Goal: Task Accomplishment & Management: Complete application form

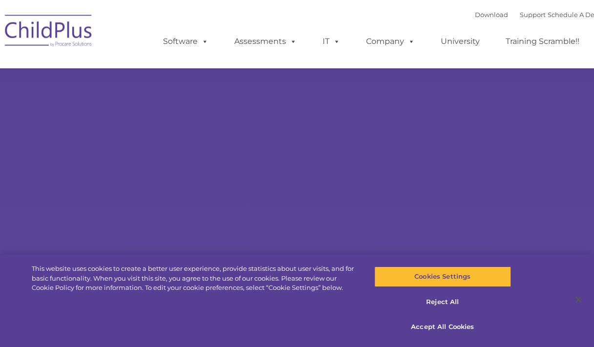
type input ""
select select "MEDIUM"
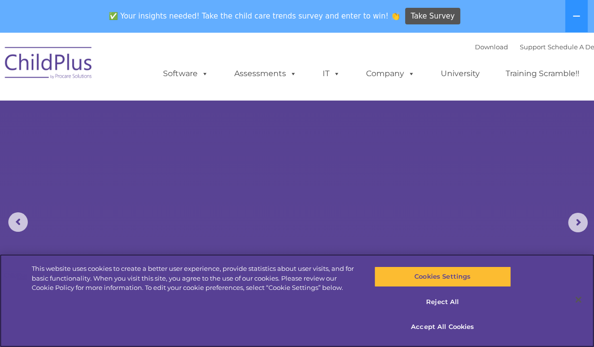
scroll to position [0, 11]
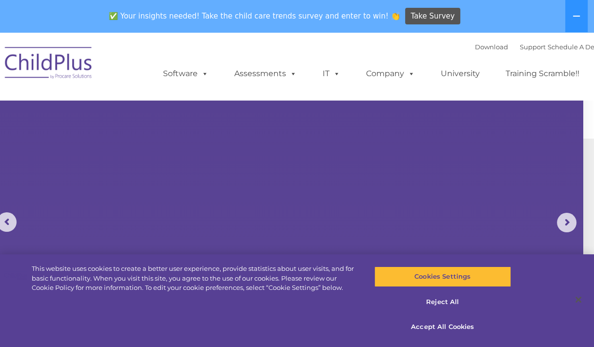
click at [184, 84] on ul "Software ChildPlus: The original and most widely-used Head Start data managemen…" at bounding box center [374, 73] width 462 height 39
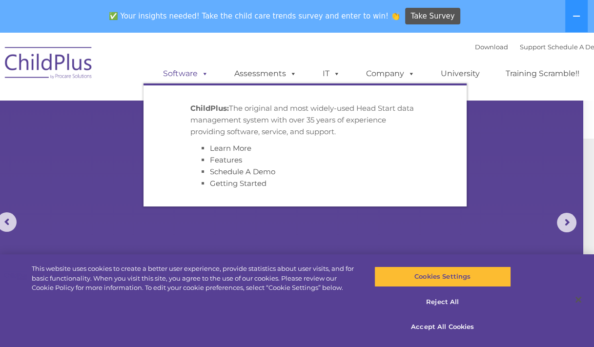
click at [183, 81] on link "Software" at bounding box center [185, 74] width 65 height 20
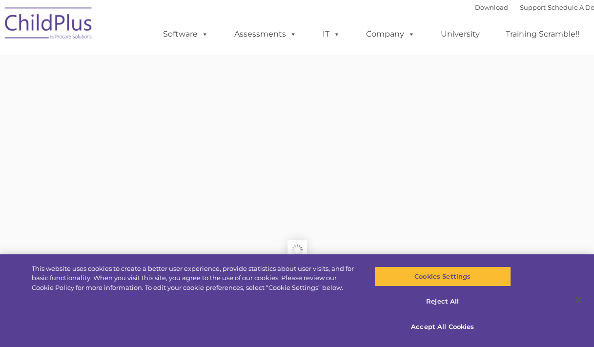
type input ""
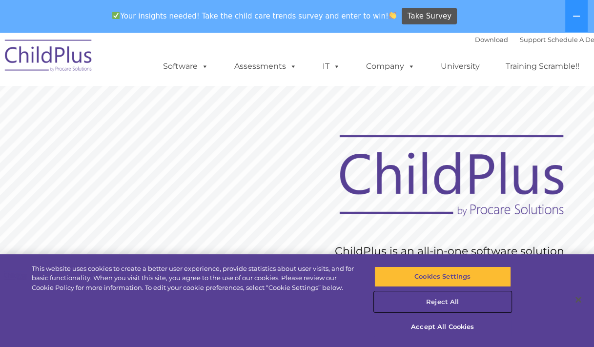
click at [439, 303] on button "Reject All" at bounding box center [442, 302] width 137 height 20
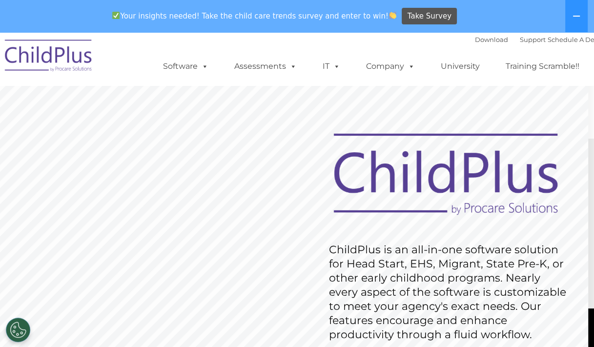
scroll to position [1, 6]
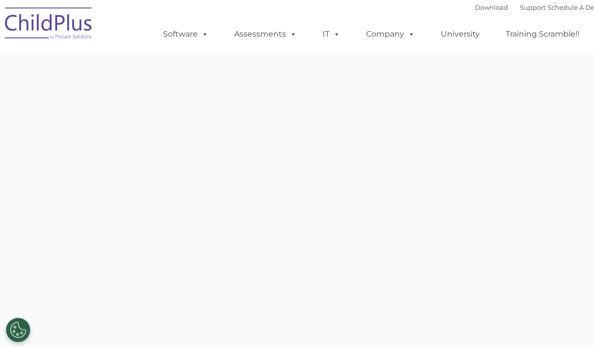
type input ""
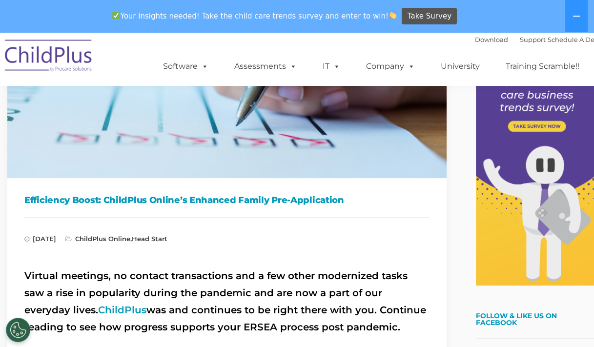
scroll to position [172, 0]
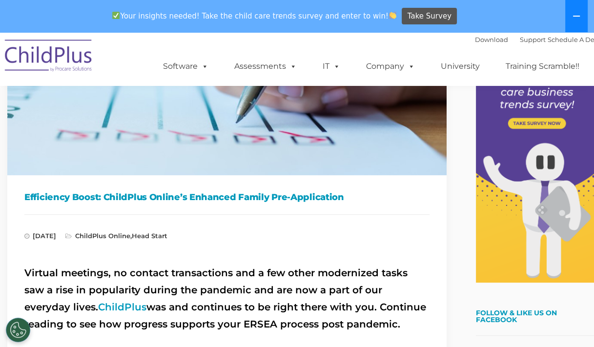
click at [574, 18] on icon at bounding box center [576, 16] width 8 height 8
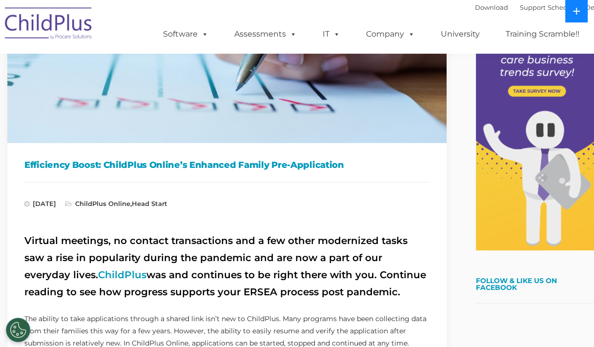
click at [574, 18] on button at bounding box center [576, 11] width 22 height 22
